Goal: Transaction & Acquisition: Purchase product/service

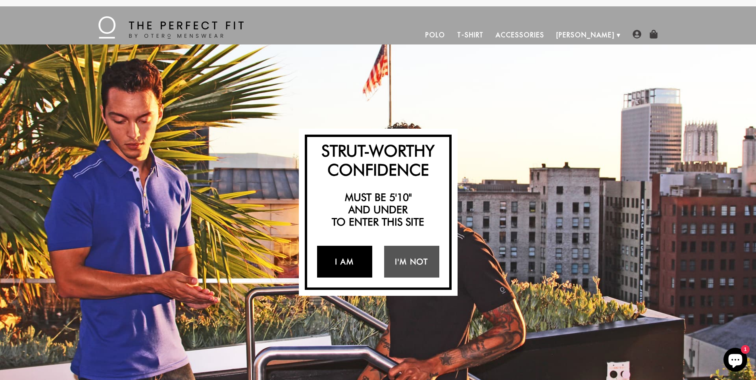
click at [351, 259] on link "I Am" at bounding box center [344, 262] width 55 height 32
click at [0, 0] on link "Let's Go!" at bounding box center [0, 0] width 0 height 0
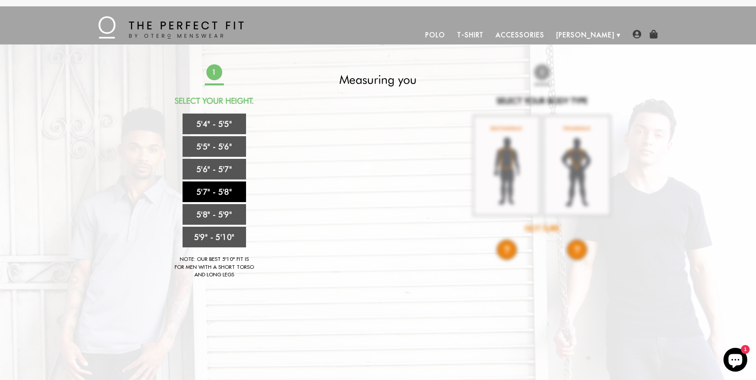
click at [227, 186] on link "5'7" - 5'8"" at bounding box center [215, 191] width 64 height 21
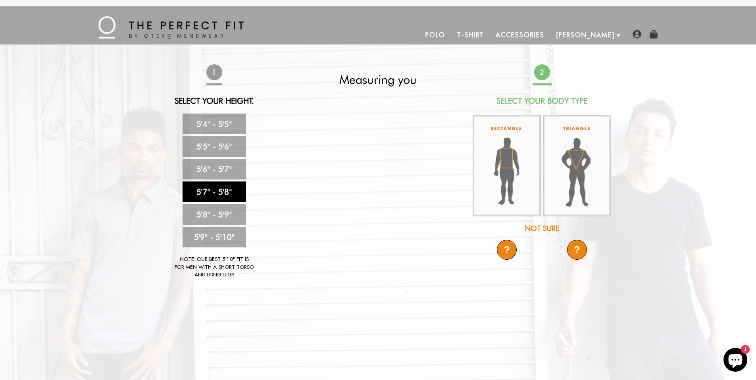
click at [577, 161] on img at bounding box center [577, 166] width 68 height 102
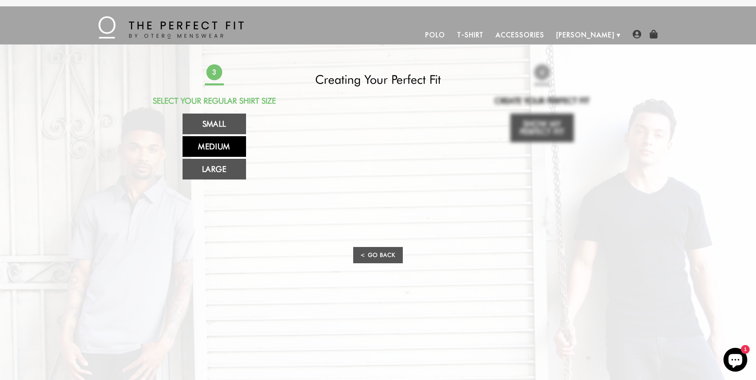
click at [219, 145] on link "Medium" at bounding box center [215, 146] width 64 height 21
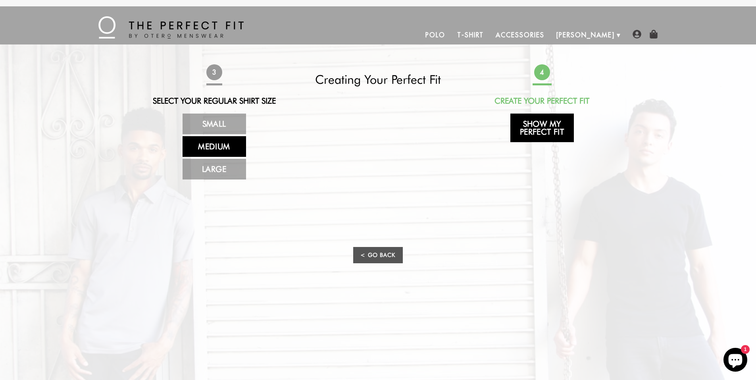
click at [542, 129] on link "Show My Perfect Fit" at bounding box center [543, 128] width 64 height 29
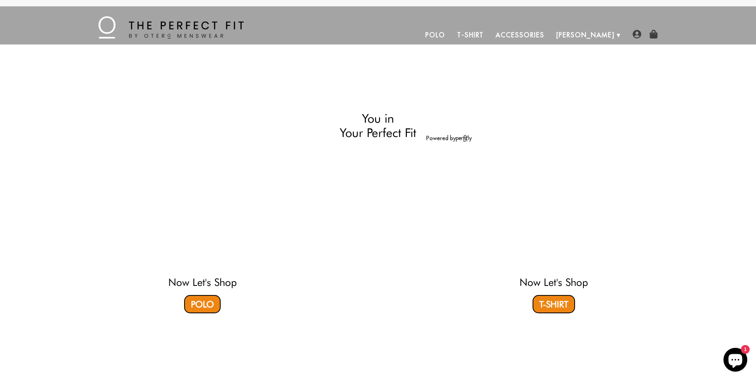
select select "57-58"
select select "triangle"
select select "M"
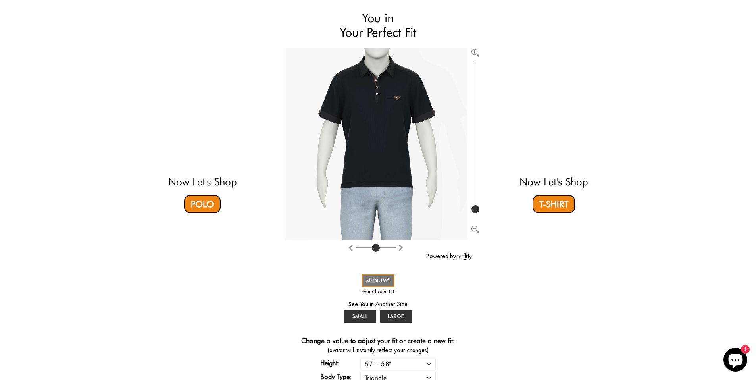
scroll to position [79, 0]
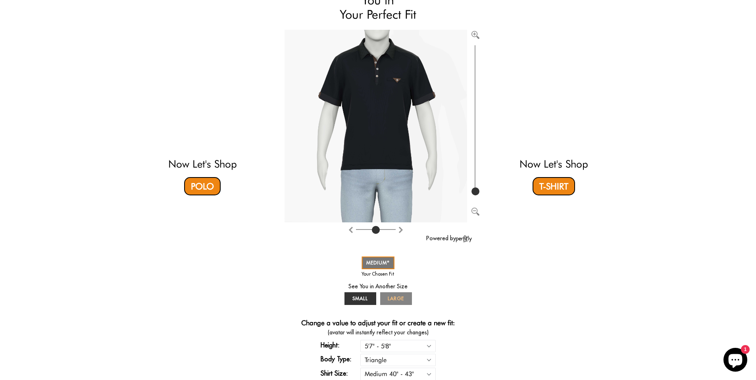
click at [394, 297] on span "LARGE" at bounding box center [396, 298] width 16 height 6
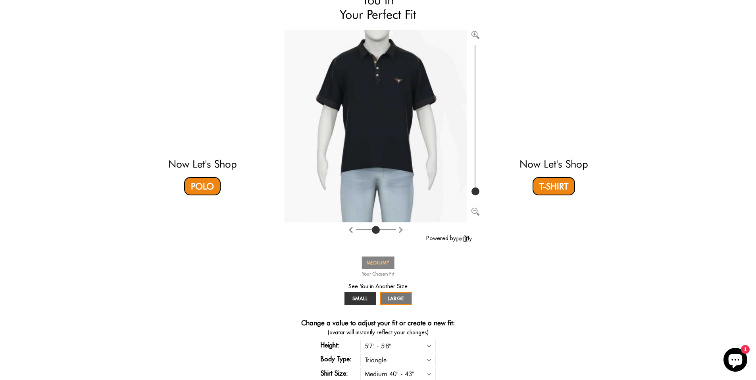
click at [374, 263] on span "MEDIUM" at bounding box center [377, 263] width 23 height 6
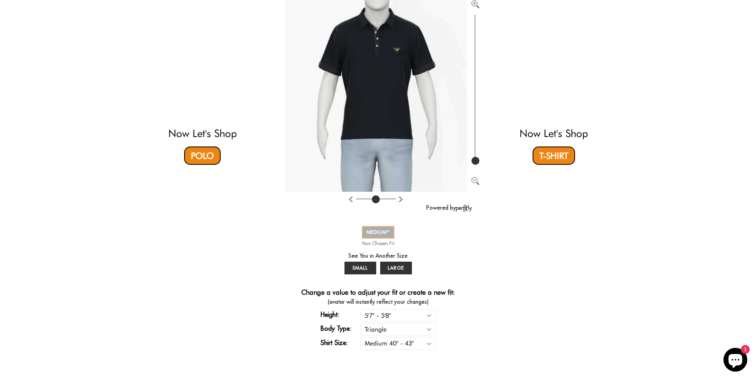
scroll to position [119, 0]
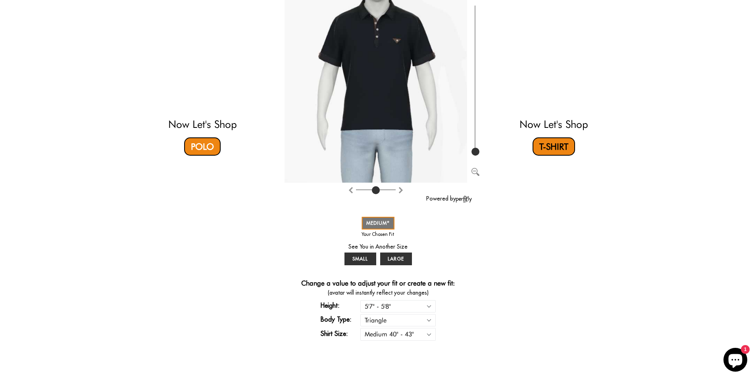
click at [546, 143] on link "T-Shirt" at bounding box center [554, 146] width 42 height 18
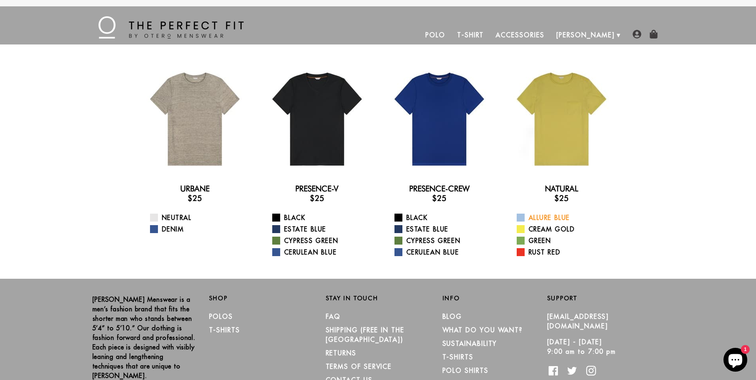
click at [538, 220] on link "Allure Blue" at bounding box center [567, 218] width 100 height 10
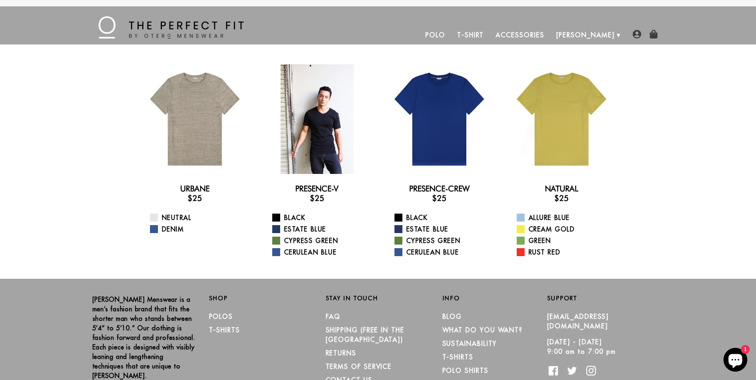
click at [317, 138] on div at bounding box center [317, 119] width 110 height 110
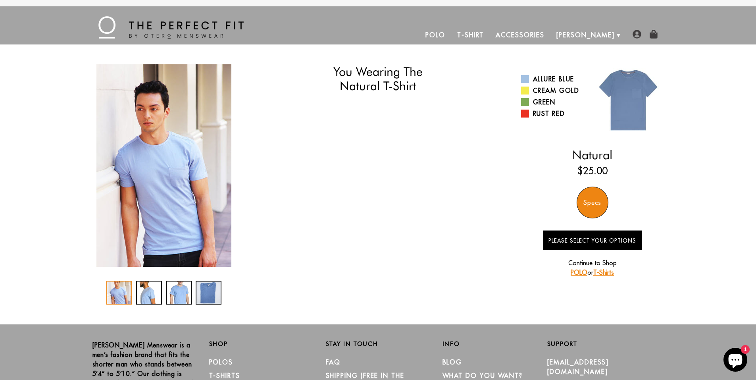
select select "57-58"
select select "triangle"
select select "M"
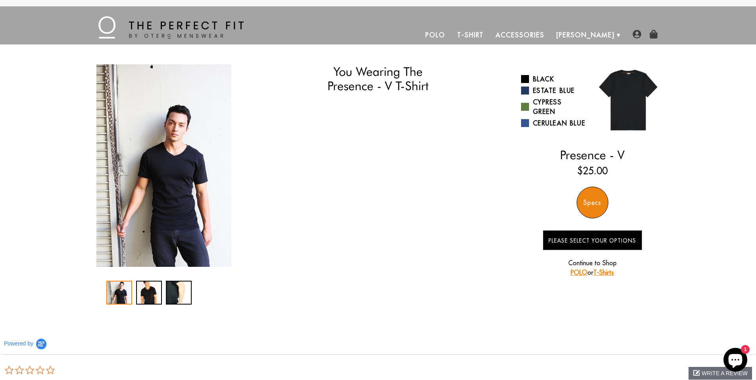
select select "57-58"
select select "triangle"
select select "M"
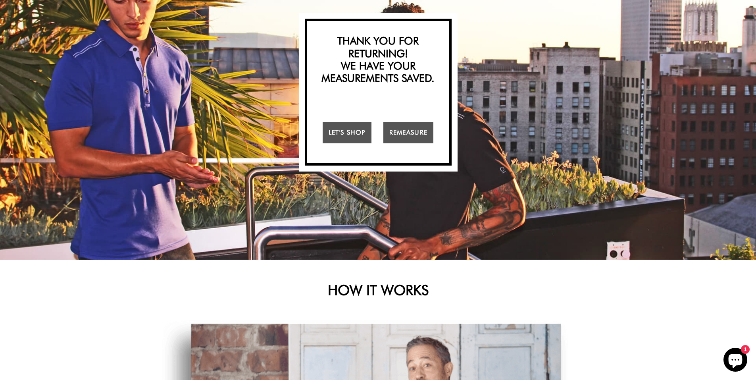
scroll to position [119, 0]
